Goal: Task Accomplishment & Management: Complete application form

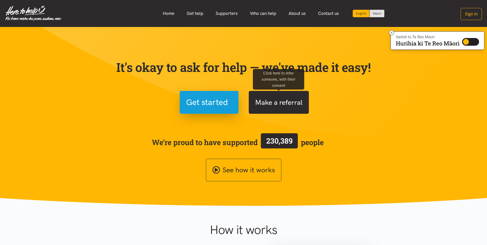
click at [290, 110] on button "Make a referral" at bounding box center [279, 102] width 60 height 23
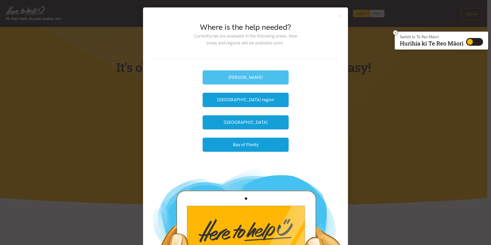
click at [258, 80] on button "[PERSON_NAME]" at bounding box center [245, 77] width 86 height 14
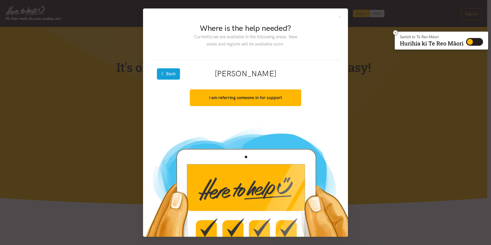
click at [168, 75] on button "Back" at bounding box center [168, 73] width 23 height 11
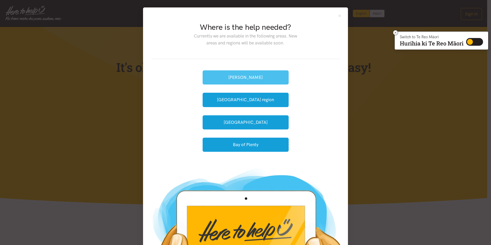
click at [253, 78] on button "[PERSON_NAME]" at bounding box center [245, 77] width 86 height 14
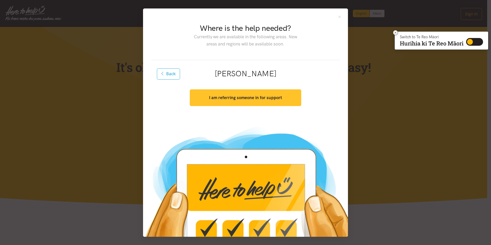
click at [262, 96] on strong "I am referring someone in for support" at bounding box center [245, 97] width 73 height 5
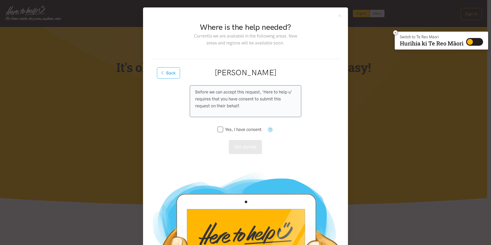
click at [253, 98] on p "Before we can accept this request, ‘Here to help u’ requires that you have cons…" at bounding box center [245, 99] width 100 height 21
click at [202, 88] on div "Before we can accept this request, ‘Here to help u’ requires that you have cons…" at bounding box center [245, 101] width 111 height 32
click at [204, 92] on p "Before we can accept this request, ‘Here to help u’ requires that you have cons…" at bounding box center [245, 99] width 100 height 21
drag, startPoint x: 215, startPoint y: 132, endPoint x: 218, endPoint y: 130, distance: 3.0
click at [217, 132] on icon at bounding box center [220, 129] width 6 height 6
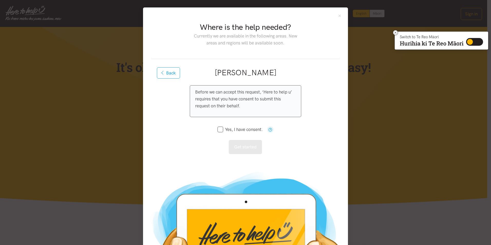
click at [219, 130] on input "Yes, I have consent." at bounding box center [239, 129] width 45 height 4
checkbox input "true"
click at [236, 147] on button "Get started" at bounding box center [245, 147] width 33 height 14
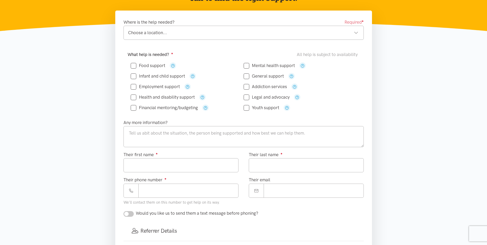
scroll to position [77, 0]
click at [131, 63] on input "Food support" at bounding box center [148, 65] width 35 height 4
checkbox input "true"
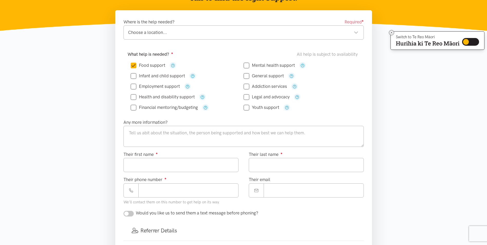
click at [211, 41] on div "Where is the help needed? Required ● Choose a location... Choose a location... …" at bounding box center [243, 30] width 250 height 25
click at [220, 32] on div "Choose a location..." at bounding box center [243, 32] width 230 height 7
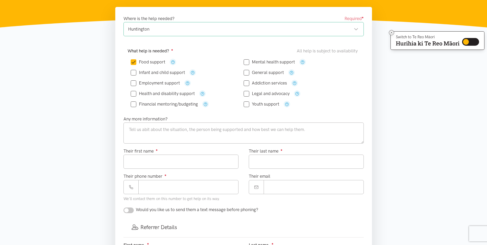
scroll to position [103, 0]
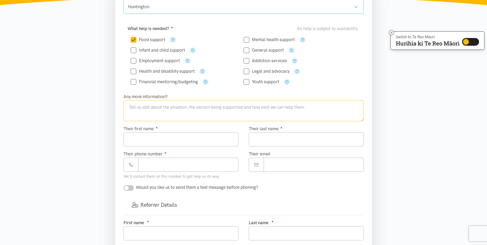
click at [247, 112] on textarea at bounding box center [243, 110] width 240 height 21
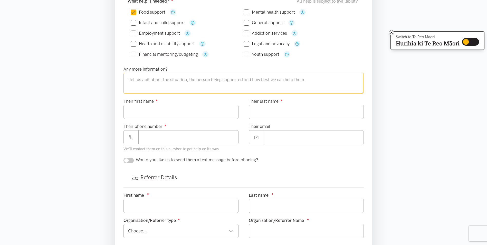
scroll to position [128, 0]
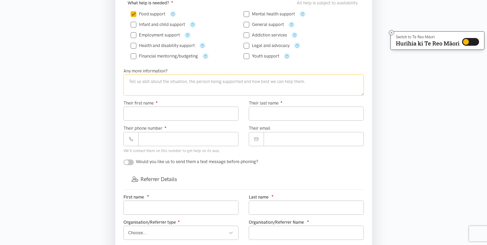
click at [173, 89] on textarea at bounding box center [243, 84] width 240 height 21
click at [218, 93] on textarea at bounding box center [243, 84] width 240 height 21
click at [168, 84] on textarea at bounding box center [243, 84] width 240 height 21
click at [203, 86] on textarea at bounding box center [243, 84] width 240 height 21
click at [191, 117] on input "Their first name ●" at bounding box center [180, 113] width 115 height 14
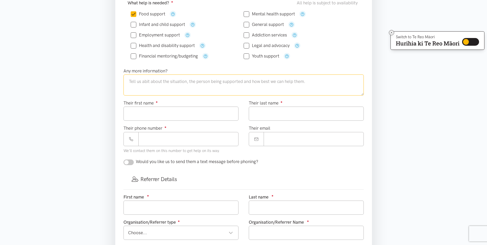
click at [174, 82] on textarea at bounding box center [243, 84] width 240 height 21
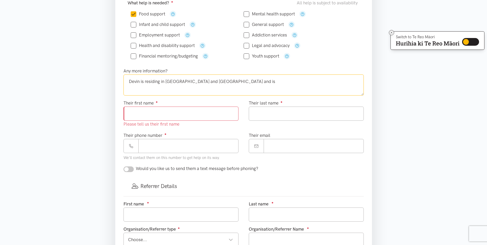
type textarea "Devin is residing in Huntington and Morning Calm Lodge and is"
click at [171, 104] on div "Their first name ● Please tell us their first name" at bounding box center [180, 114] width 115 height 28
click at [160, 114] on input "Their first name ●" at bounding box center [180, 113] width 115 height 14
click at [149, 110] on input "Their first name ●" at bounding box center [180, 113] width 115 height 14
type input "*****"
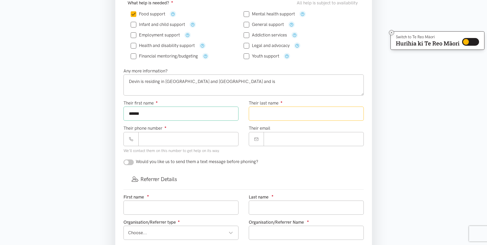
click at [275, 107] on input "Their last name ●" at bounding box center [306, 113] width 115 height 14
paste input "******"
paste input "**********"
drag, startPoint x: 299, startPoint y: 115, endPoint x: 267, endPoint y: 112, distance: 31.9
click at [267, 112] on input "**********" at bounding box center [306, 113] width 115 height 14
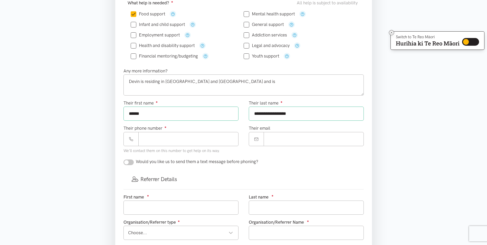
type input "******"
click at [190, 137] on input "Their phone number ●" at bounding box center [188, 139] width 100 height 14
paste input "**********"
type input "**********"
click at [225, 184] on div "Referrer Details" at bounding box center [243, 179] width 240 height 20
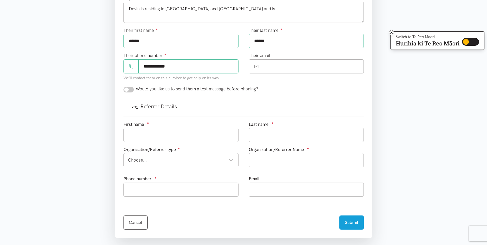
scroll to position [205, 0]
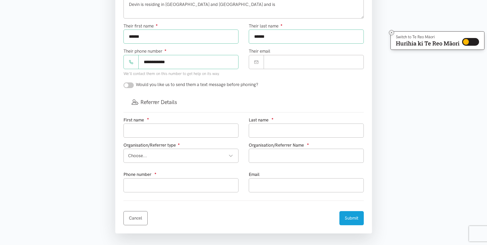
click at [132, 84] on input "checkbox" at bounding box center [128, 85] width 10 height 6
checkbox input "true"
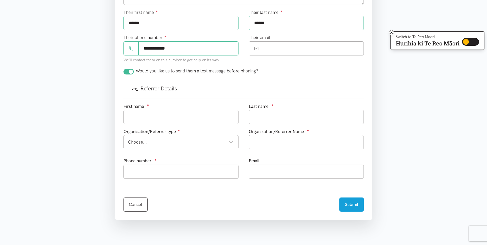
scroll to position [231, 0]
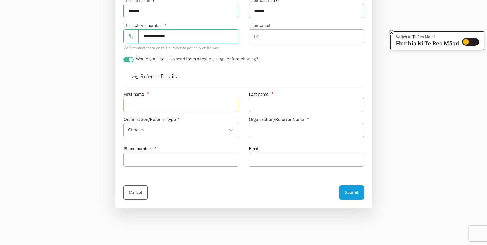
click at [160, 106] on input "text" at bounding box center [180, 105] width 115 height 14
click at [260, 99] on input "text" at bounding box center [306, 105] width 115 height 14
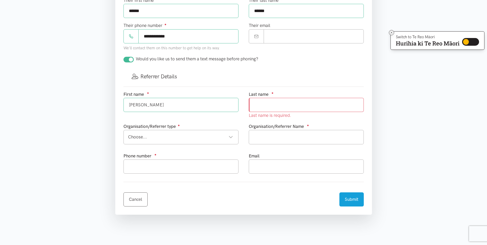
drag, startPoint x: 170, startPoint y: 103, endPoint x: 143, endPoint y: 104, distance: 27.0
click at [143, 104] on input "Tishan Kahukoti" at bounding box center [180, 105] width 115 height 14
type input "Tishan"
click at [262, 107] on input "text" at bounding box center [306, 105] width 115 height 14
click at [190, 138] on div "Choose..." at bounding box center [180, 136] width 105 height 7
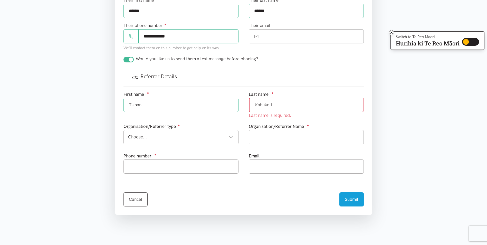
type input "Kahukoti"
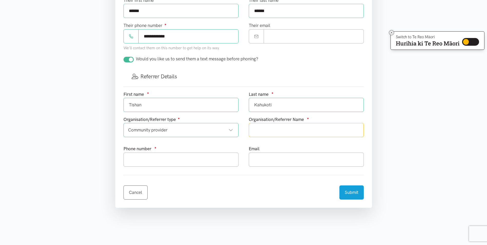
click at [293, 134] on input "text" at bounding box center [306, 130] width 115 height 14
type input "The Peoples Project"
click at [164, 164] on input "text" at bounding box center [180, 159] width 115 height 14
type input "0272477615"
click at [265, 160] on input "text" at bounding box center [306, 159] width 115 height 14
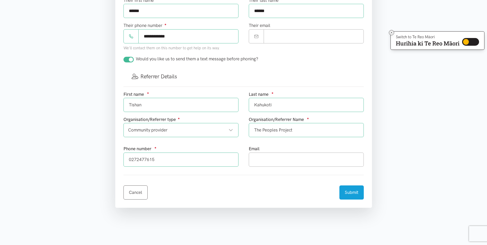
click at [231, 193] on div "Cancel Submit" at bounding box center [243, 189] width 240 height 20
click at [270, 159] on input "text" at bounding box center [306, 159] width 115 height 14
click at [239, 173] on form "Where is the help needed? Required ● Huntington Huntington Hamilton locations C…" at bounding box center [243, 32] width 240 height 335
click at [273, 159] on input "text" at bounding box center [306, 159] width 115 height 14
type input "Tishan.kahukoti@thepeoplesproject.org.nz"
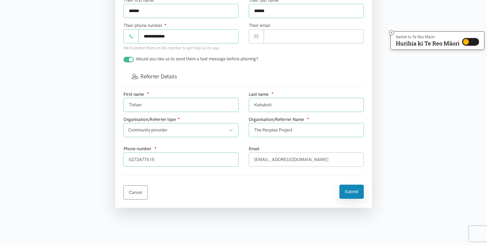
click at [353, 186] on button "Submit" at bounding box center [351, 191] width 24 height 14
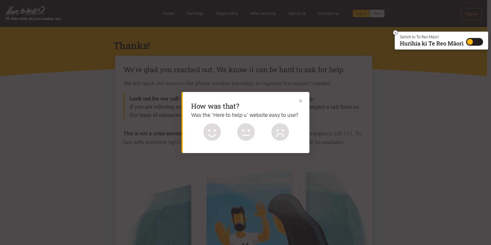
click at [301, 100] on button "Close" at bounding box center [300, 100] width 5 height 5
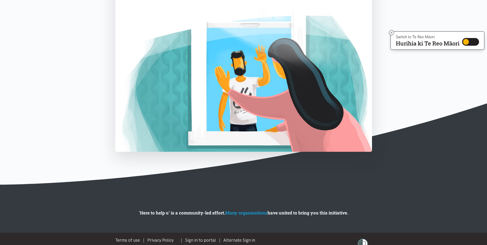
scroll to position [165, 0]
